Goal: Task Accomplishment & Management: Manage account settings

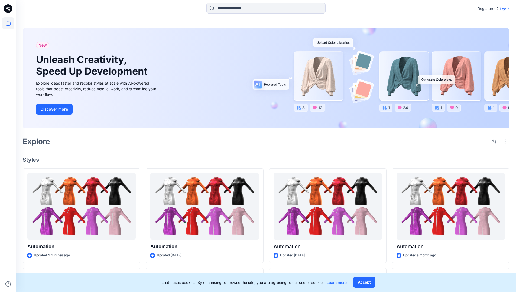
click at [503, 9] on p "Login" at bounding box center [505, 9] width 10 height 6
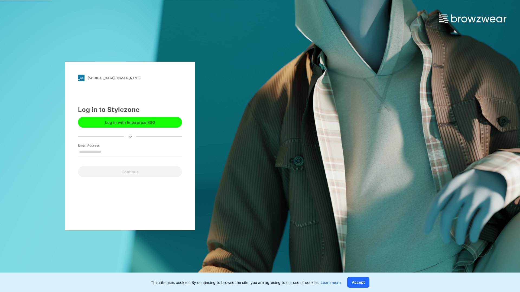
click at [107, 152] on input "Email Address" at bounding box center [130, 152] width 104 height 8
type input "**********"
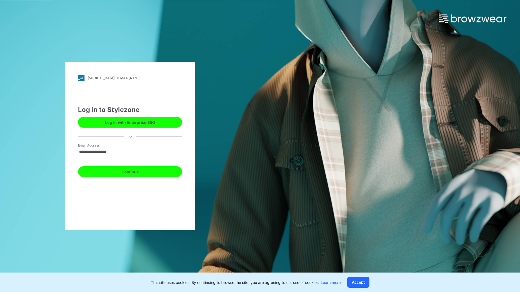
click at [136, 171] on button "Continue" at bounding box center [130, 172] width 104 height 11
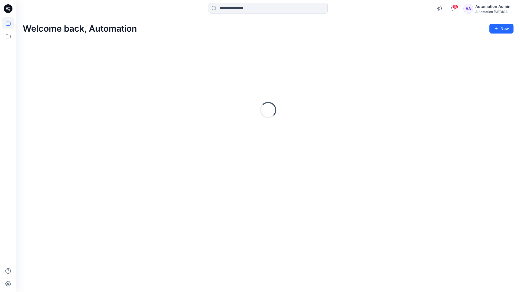
click at [10, 23] on icon at bounding box center [8, 23] width 5 height 5
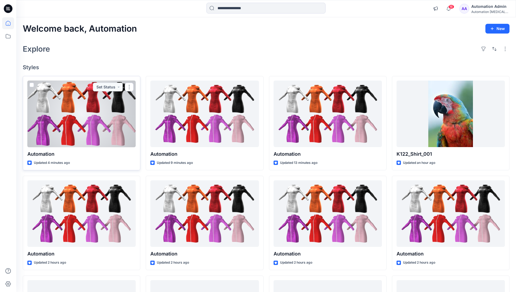
click at [31, 86] on span at bounding box center [32, 85] width 4 height 4
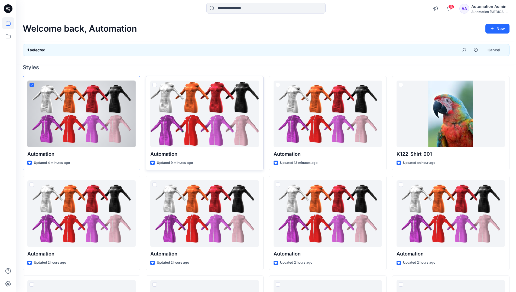
click at [154, 86] on span at bounding box center [154, 85] width 4 height 4
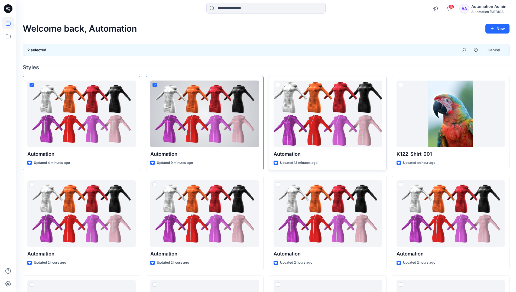
click at [279, 86] on span at bounding box center [278, 85] width 4 height 4
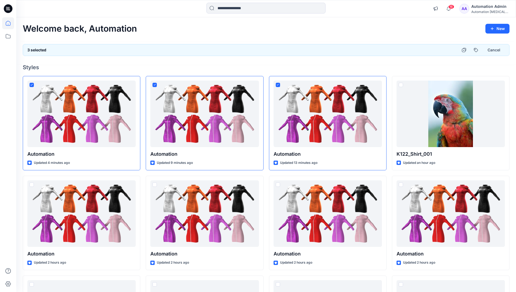
click at [438, 48] on div "3 selected Cancel" at bounding box center [266, 50] width 487 height 12
click at [491, 51] on button "Cancel" at bounding box center [494, 50] width 22 height 10
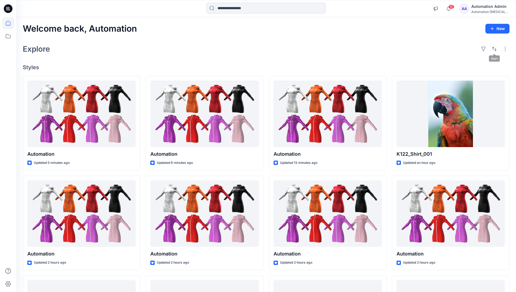
click at [487, 8] on div "Automation Admin" at bounding box center [490, 6] width 38 height 6
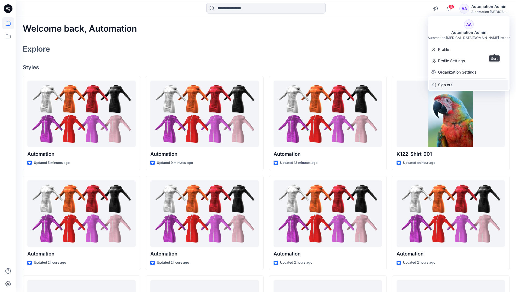
click at [472, 84] on div "Sign out" at bounding box center [468, 85] width 79 height 10
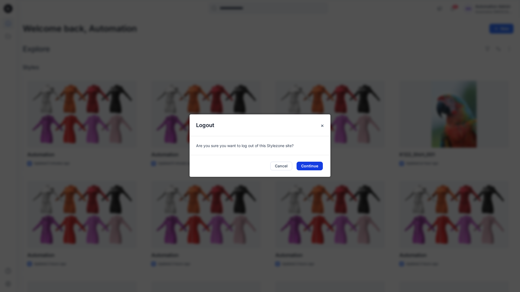
click at [313, 165] on button "Continue" at bounding box center [309, 166] width 26 height 9
